Goal: Task Accomplishment & Management: Use online tool/utility

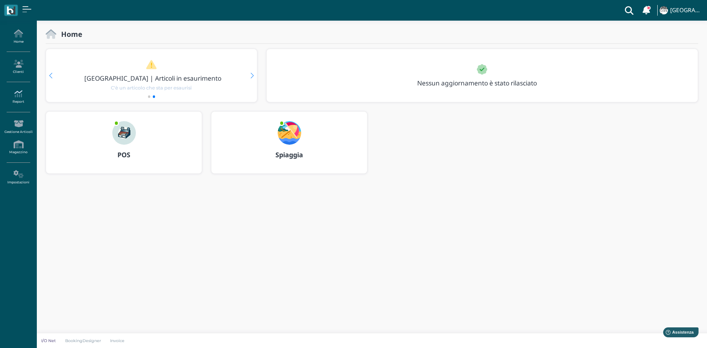
click at [24, 99] on link "Report" at bounding box center [18, 97] width 32 height 20
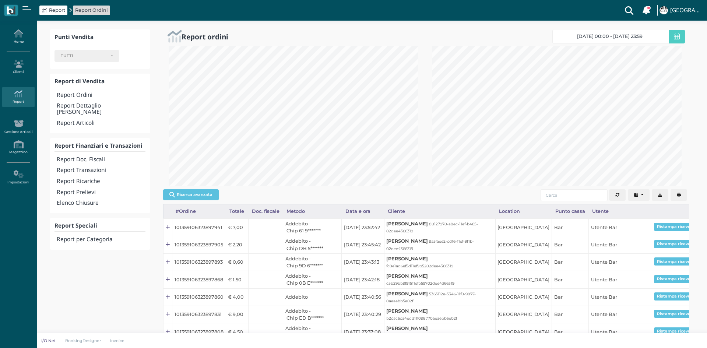
select select
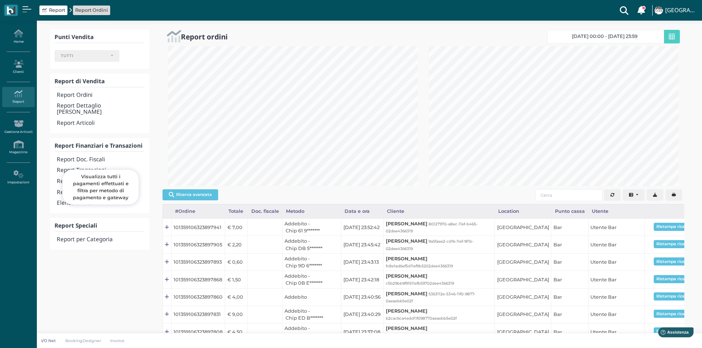
click at [94, 167] on h4 "Report Transazioni" at bounding box center [101, 170] width 88 height 6
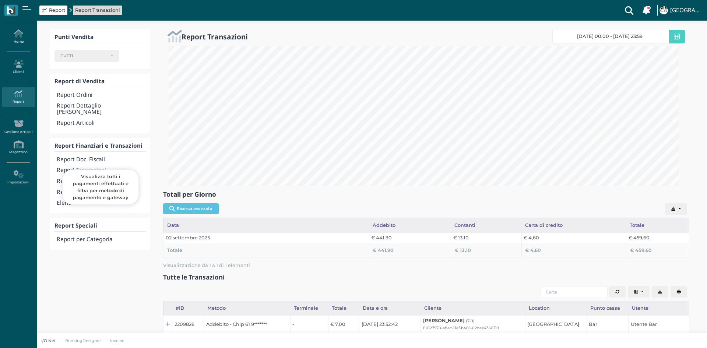
select select
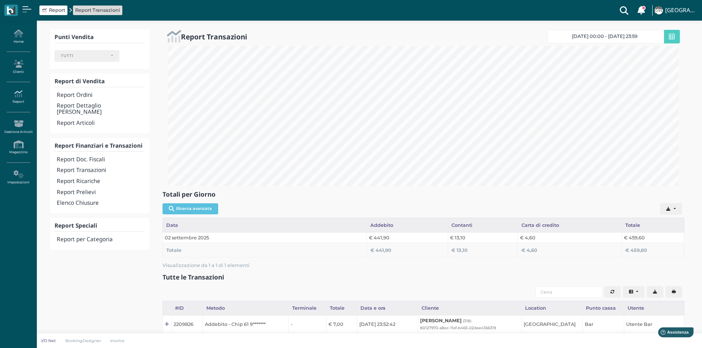
click at [23, 105] on link "Report" at bounding box center [18, 97] width 32 height 20
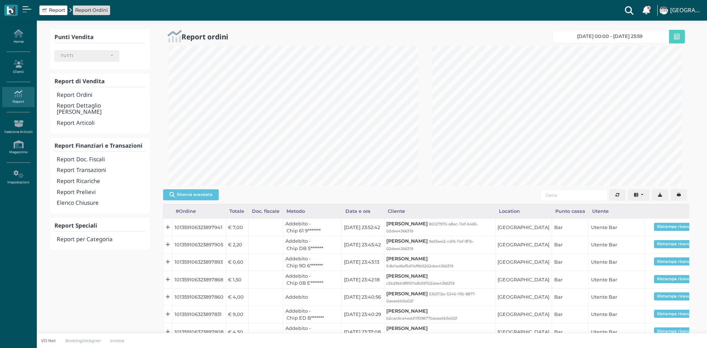
select select
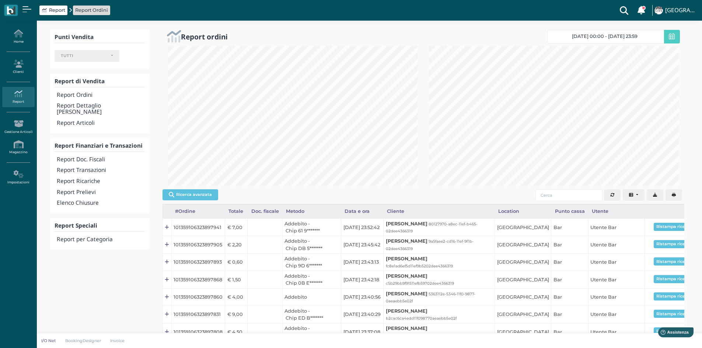
click at [77, 200] on h4 "Elenco Chiusure" at bounding box center [101, 203] width 88 height 6
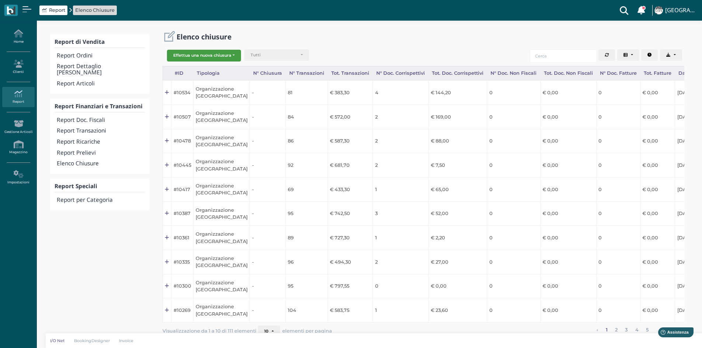
click at [211, 56] on button "Effettua una nuova chiusura" at bounding box center [204, 56] width 74 height 12
click at [207, 68] on span "Organizzazione" at bounding box center [195, 68] width 57 height 10
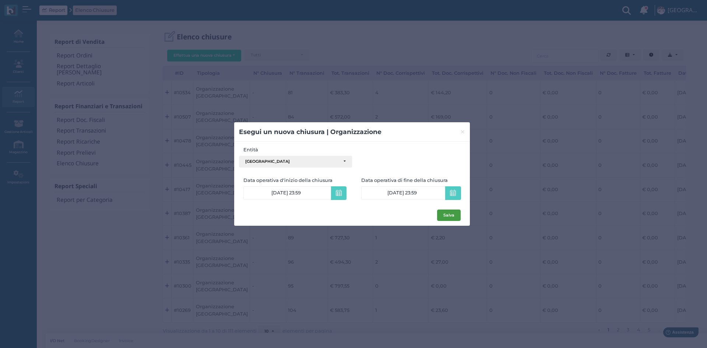
click at [454, 214] on button "Salva" at bounding box center [449, 216] width 24 height 12
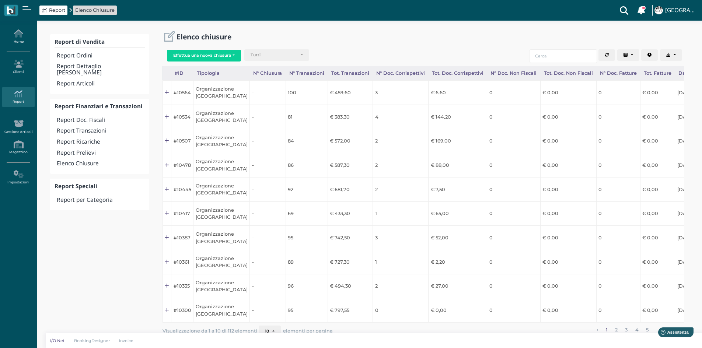
scroll to position [0, 74]
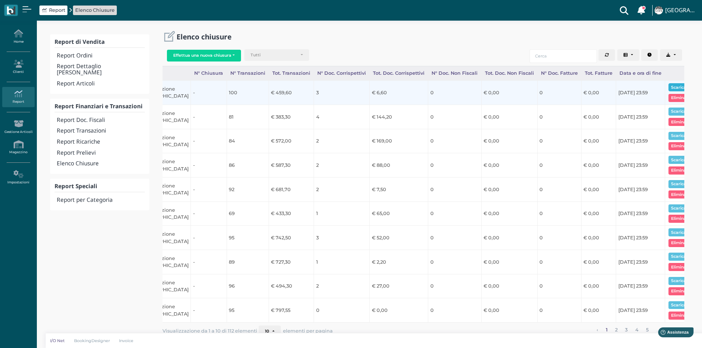
click at [673, 88] on button "Scarica pdf" at bounding box center [682, 87] width 28 height 8
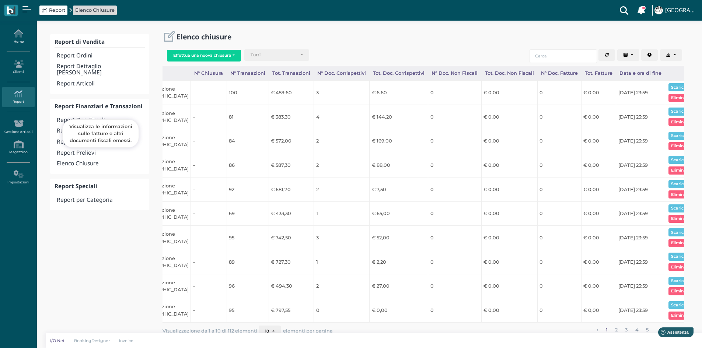
click at [98, 117] on h4 "Report Doc. Fiscali" at bounding box center [101, 120] width 88 height 6
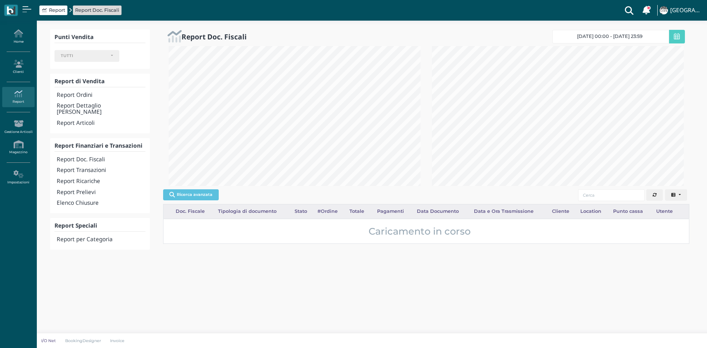
select select
click at [80, 157] on h4 "Report Doc. Fiscali" at bounding box center [101, 160] width 89 height 6
select select
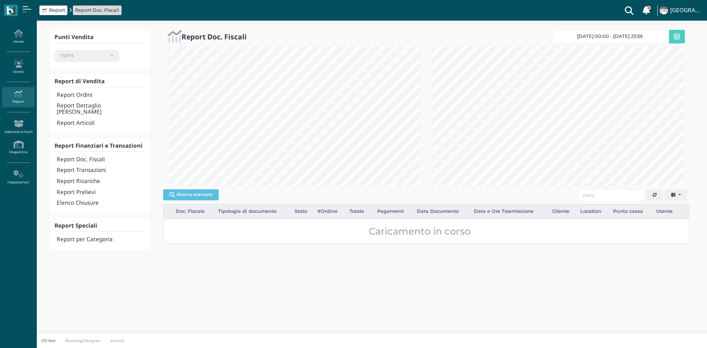
select select
click at [677, 41] on span at bounding box center [677, 37] width 16 height 14
click at [633, 31] on link "[DATE] 00:00 - [DATE] 23:59" at bounding box center [610, 37] width 117 height 14
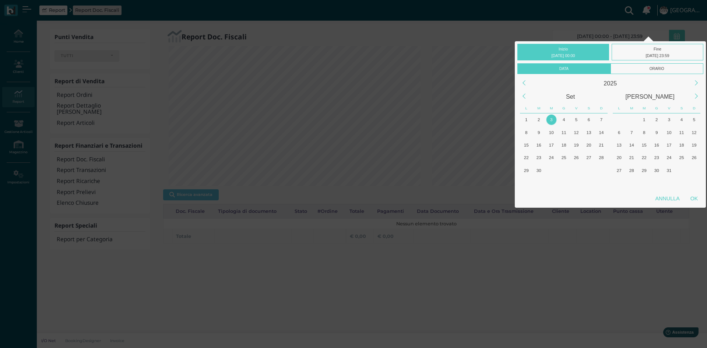
click at [629, 34] on div at bounding box center [611, 36] width 176 height 9
click at [541, 119] on div "2" at bounding box center [539, 120] width 10 height 10
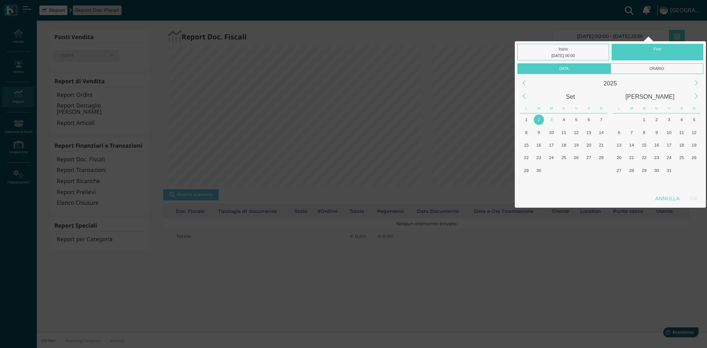
click at [541, 119] on div "2" at bounding box center [539, 120] width 10 height 10
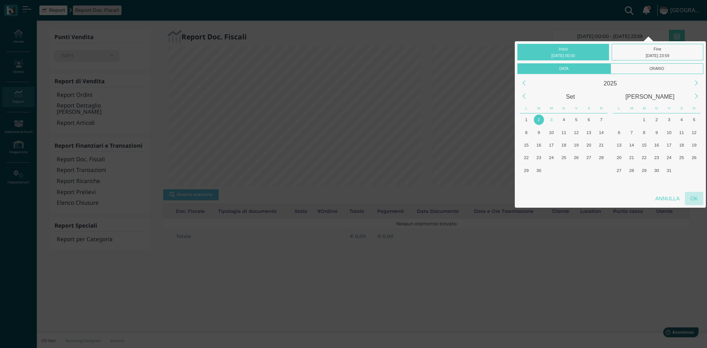
drag, startPoint x: 692, startPoint y: 197, endPoint x: 601, endPoint y: 201, distance: 91.8
click at [693, 197] on div "OK" at bounding box center [694, 198] width 18 height 13
type input "[DATE] 00:00 - [DATE] 23:59"
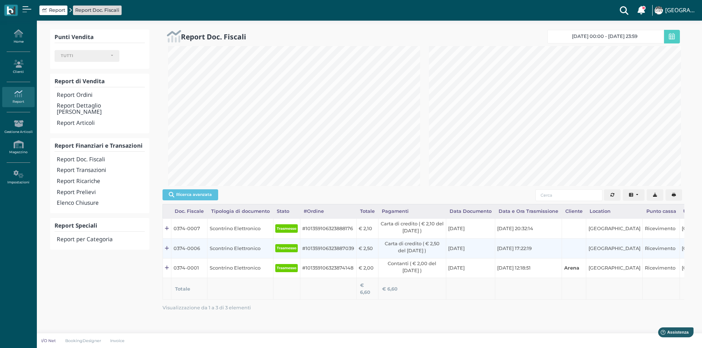
scroll to position [368121, 368000]
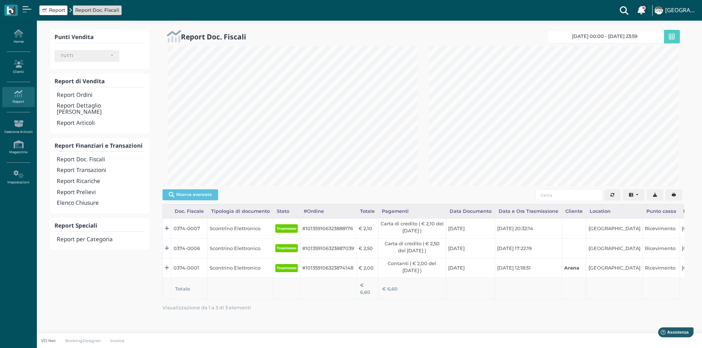
click at [678, 196] on button "button" at bounding box center [673, 195] width 17 height 12
